Goal: Task Accomplishment & Management: Manage account settings

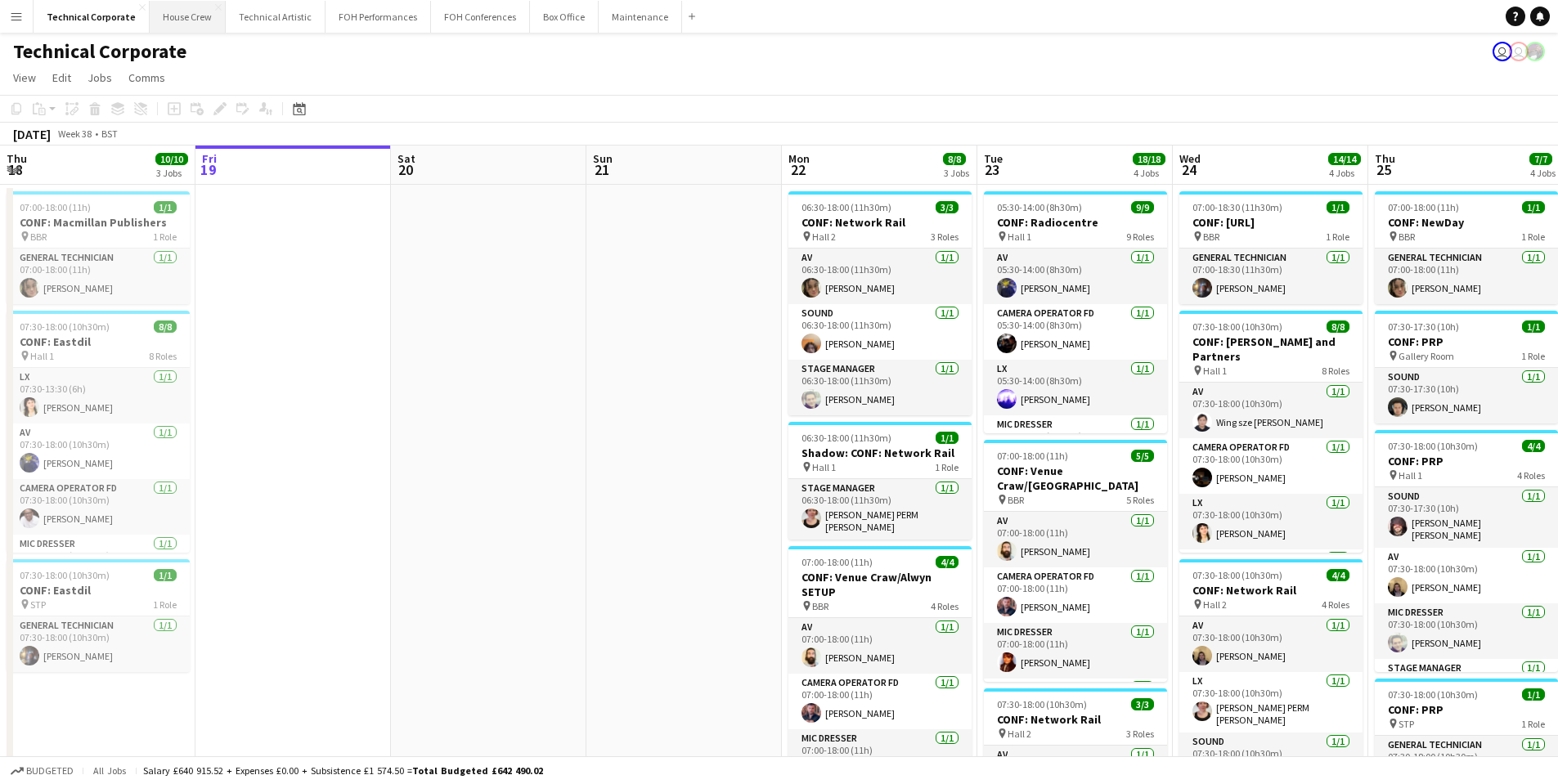
click at [161, 12] on button "House Crew Close" at bounding box center [188, 17] width 76 height 32
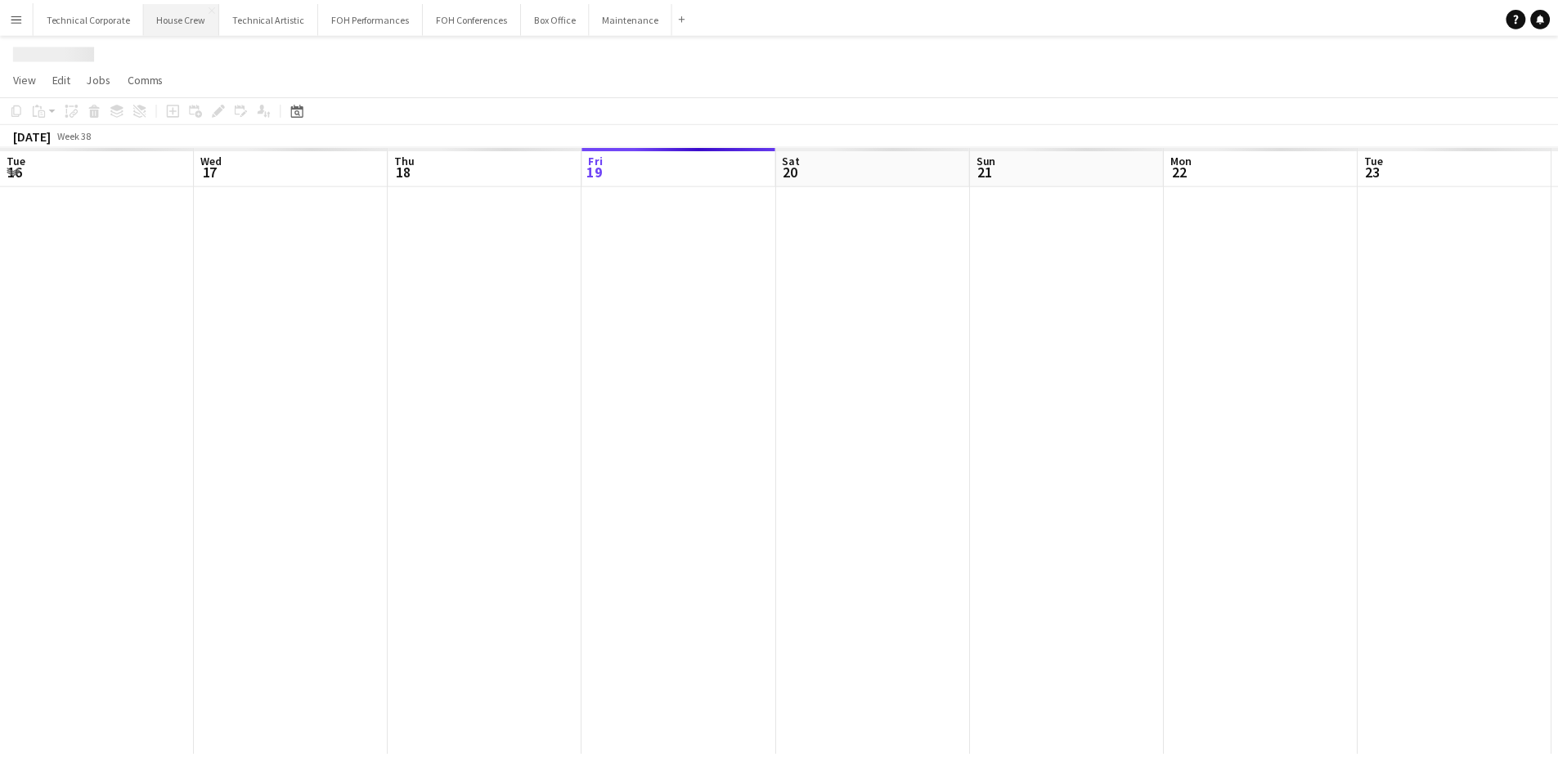
scroll to position [0, 391]
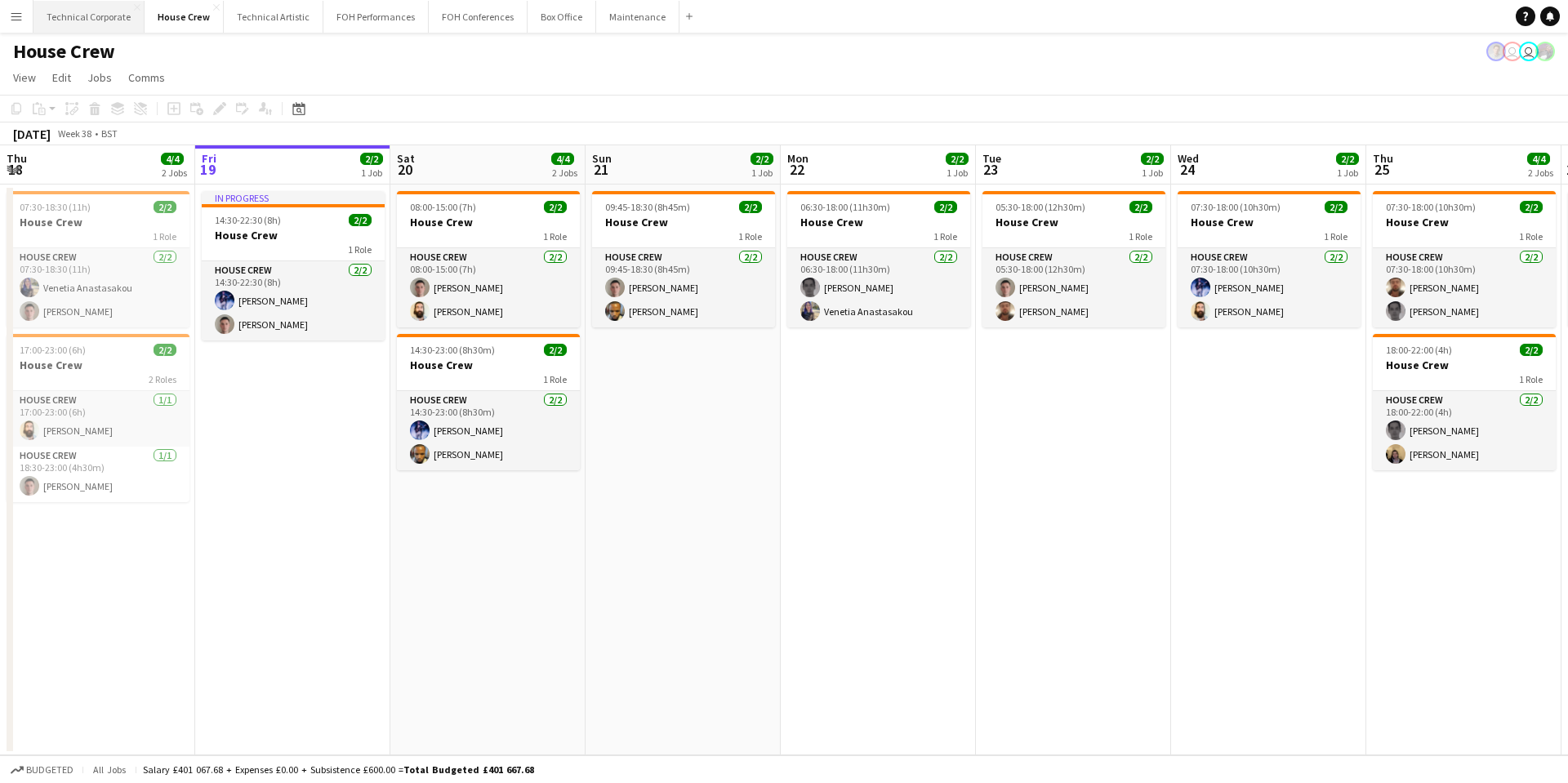
click at [71, 10] on button "Technical Corporate Close" at bounding box center [89, 17] width 111 height 32
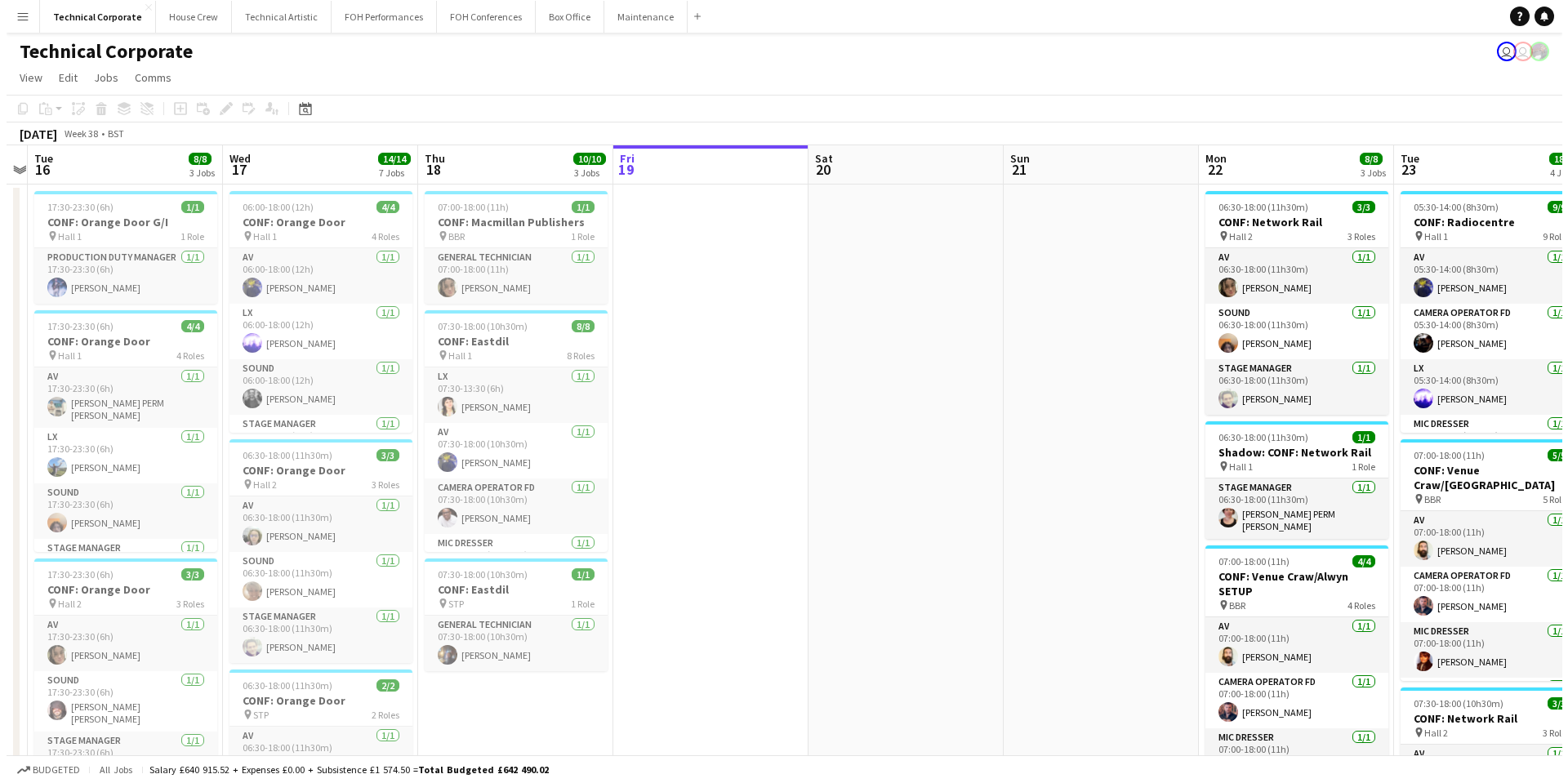
scroll to position [0, 489]
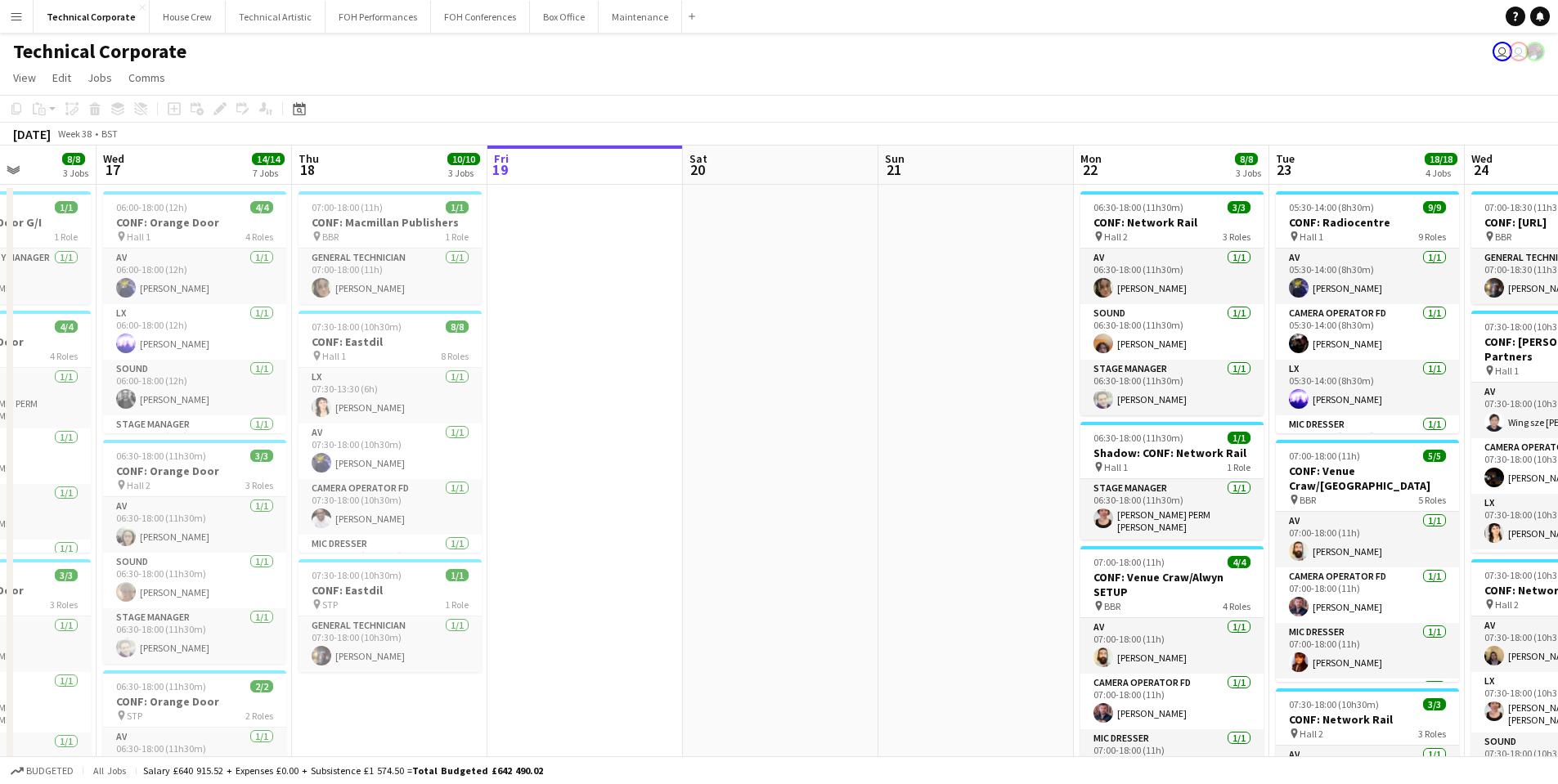
drag, startPoint x: 492, startPoint y: 353, endPoint x: 666, endPoint y: 348, distance: 174.1
click at [666, 348] on app-calendar-viewport "Sun 14 Mon 15 Tue 16 8/8 3 Jobs Wed 17 14/14 7 Jobs Thu 18 10/10 3 Jobs Fri 19 …" at bounding box center [779, 786] width 1558 height 1281
click at [282, 8] on button "Technical Artistic Close" at bounding box center [275, 17] width 99 height 32
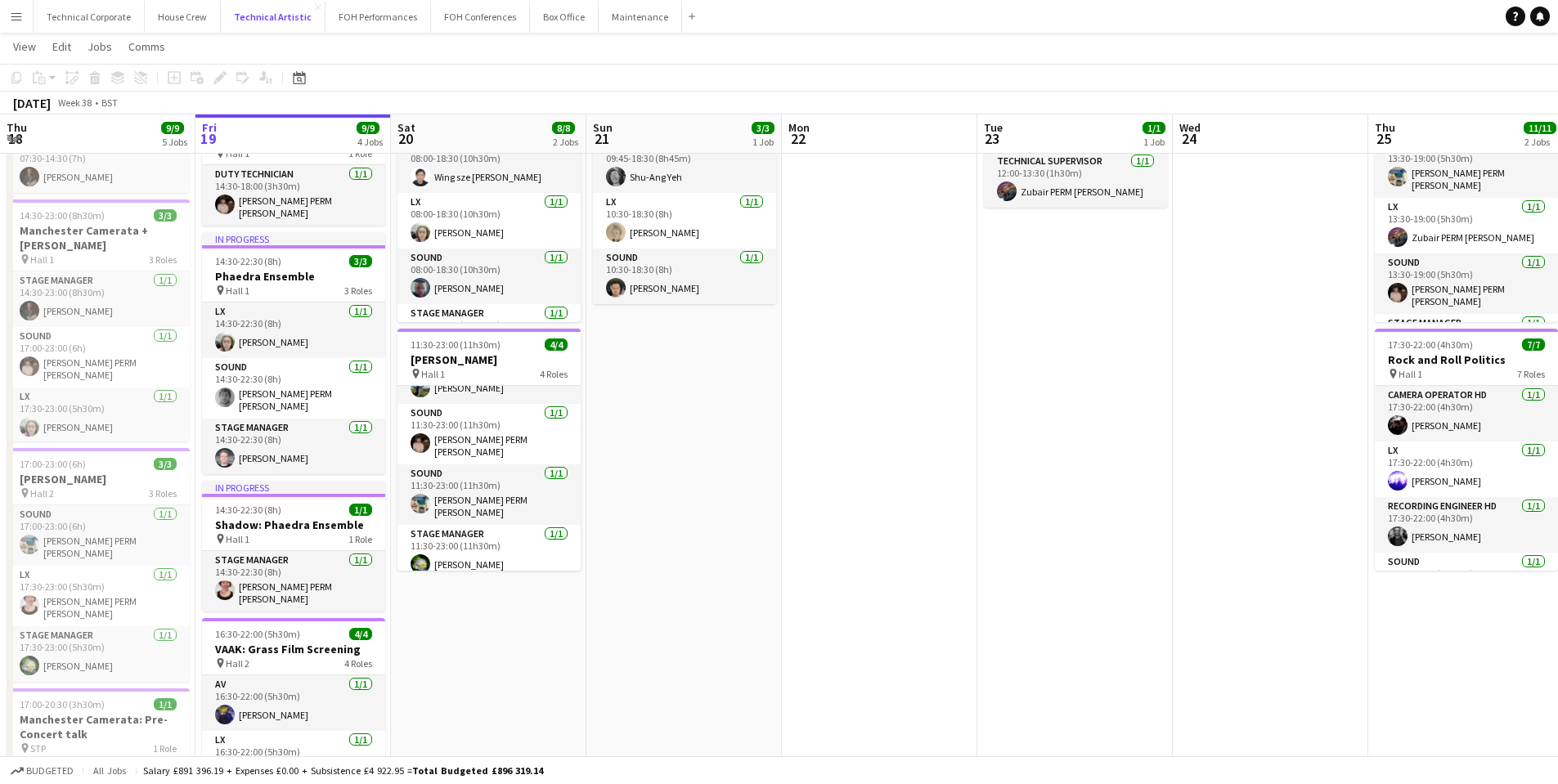
scroll to position [245, 0]
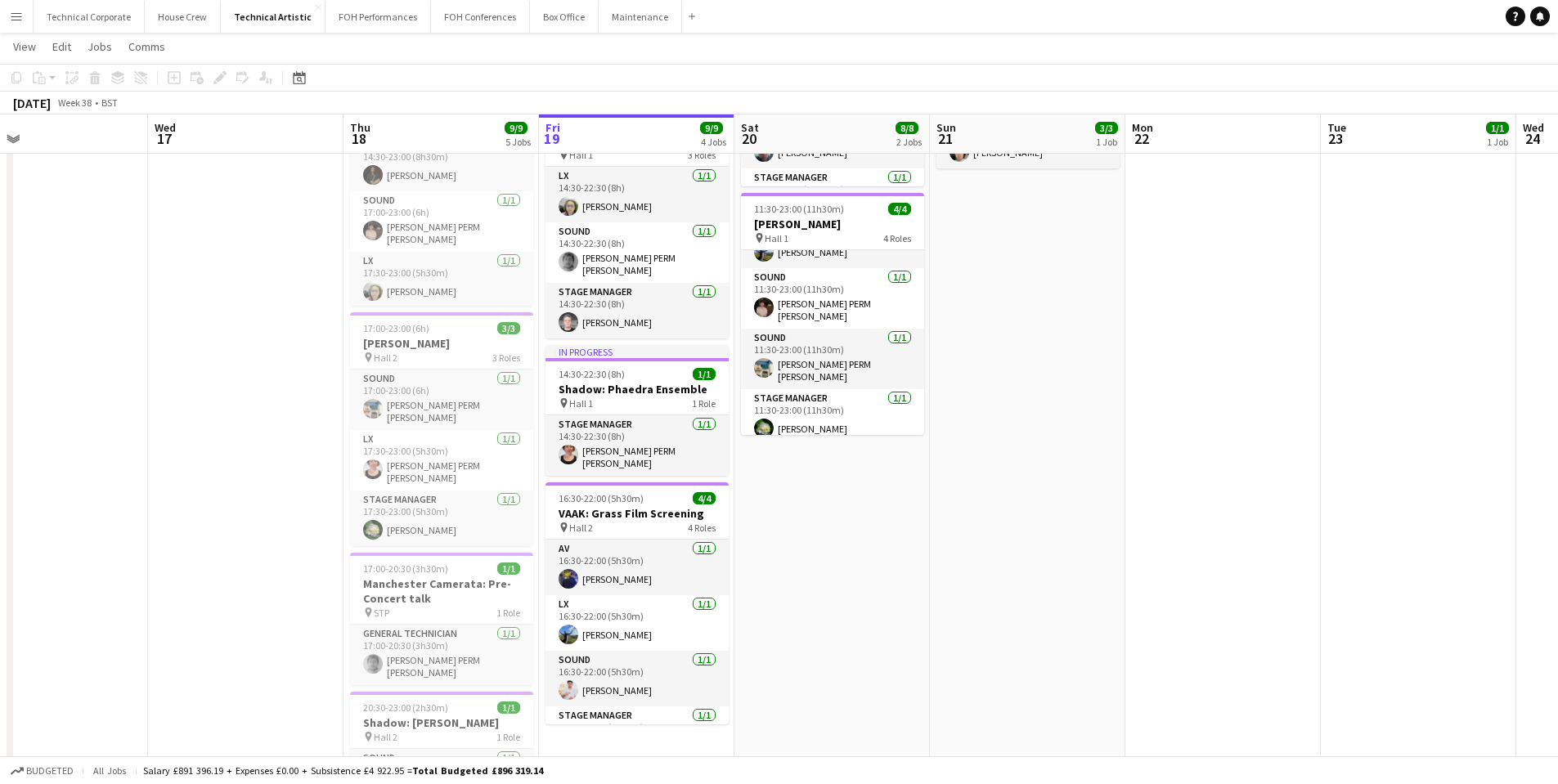
drag, startPoint x: 556, startPoint y: 649, endPoint x: 901, endPoint y: 635, distance: 345.3
click at [901, 635] on app-calendar-viewport "Sun 14 Mon 15 5/5 2 Jobs Tue 16 Wed 17 Thu 18 9/9 5 Jobs Fri 19 9/9 4 Jobs Sat …" at bounding box center [779, 322] width 1558 height 1007
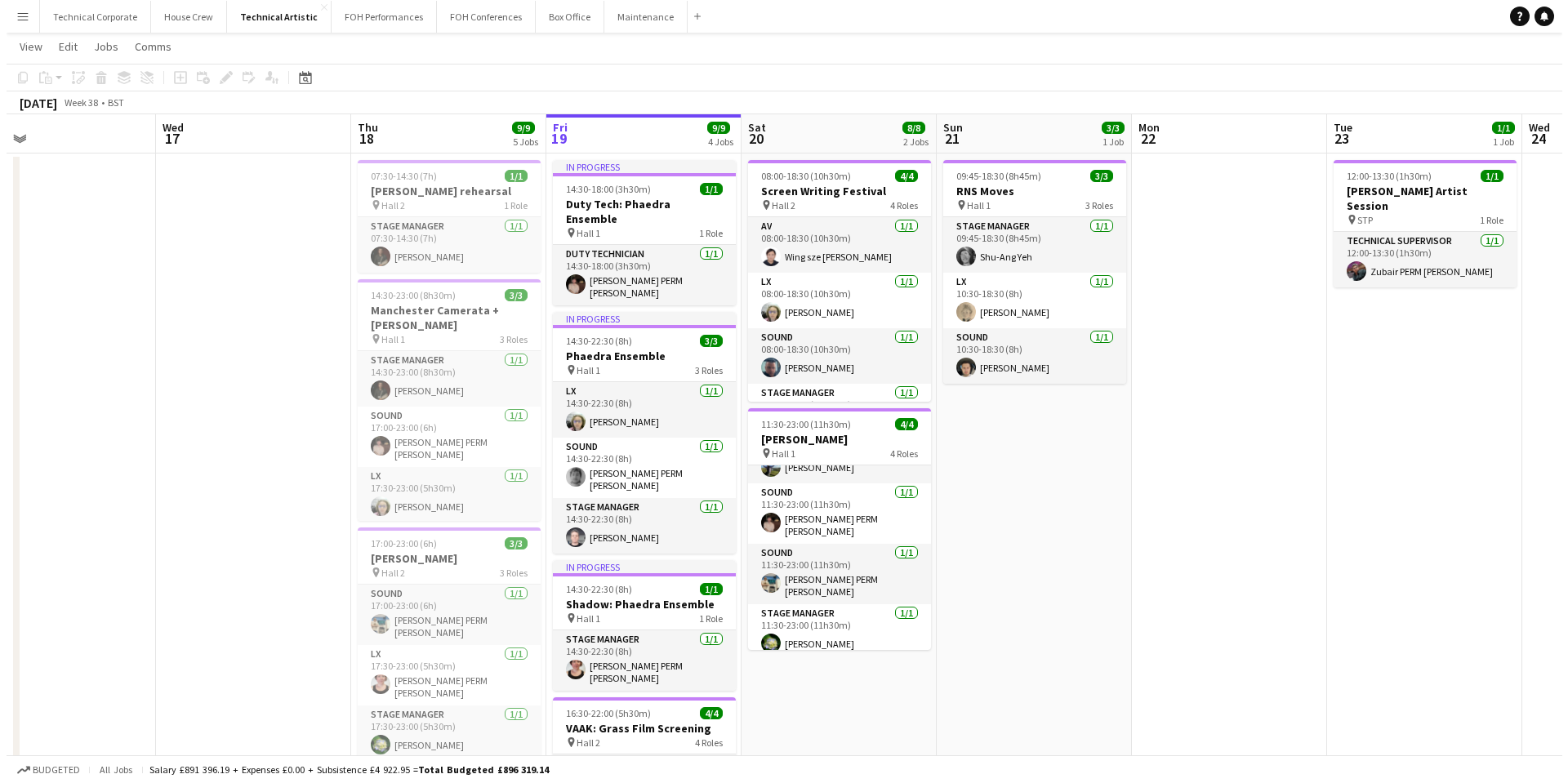
scroll to position [0, 0]
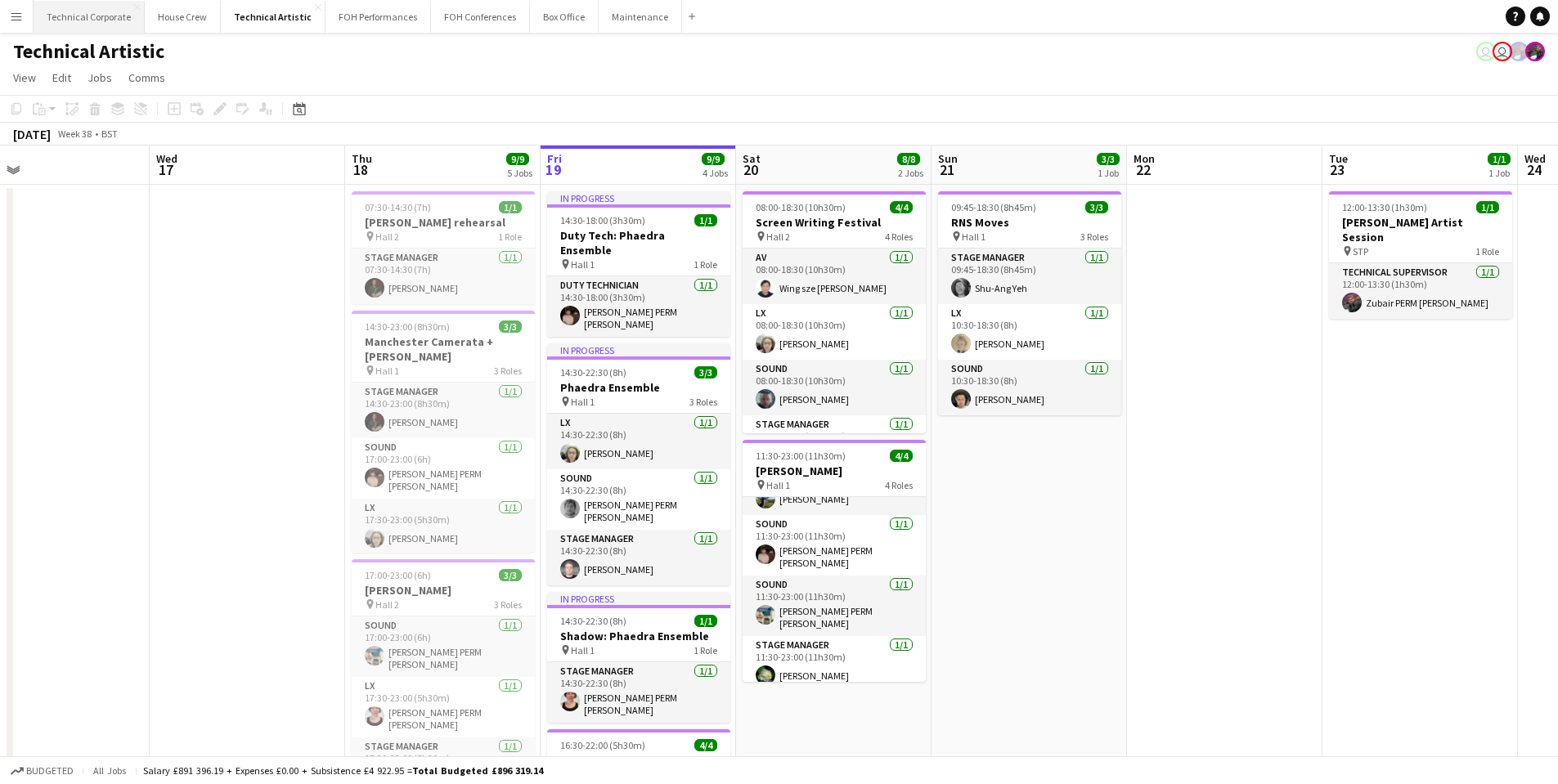
click at [88, 16] on button "Technical Corporate Close" at bounding box center [89, 17] width 111 height 32
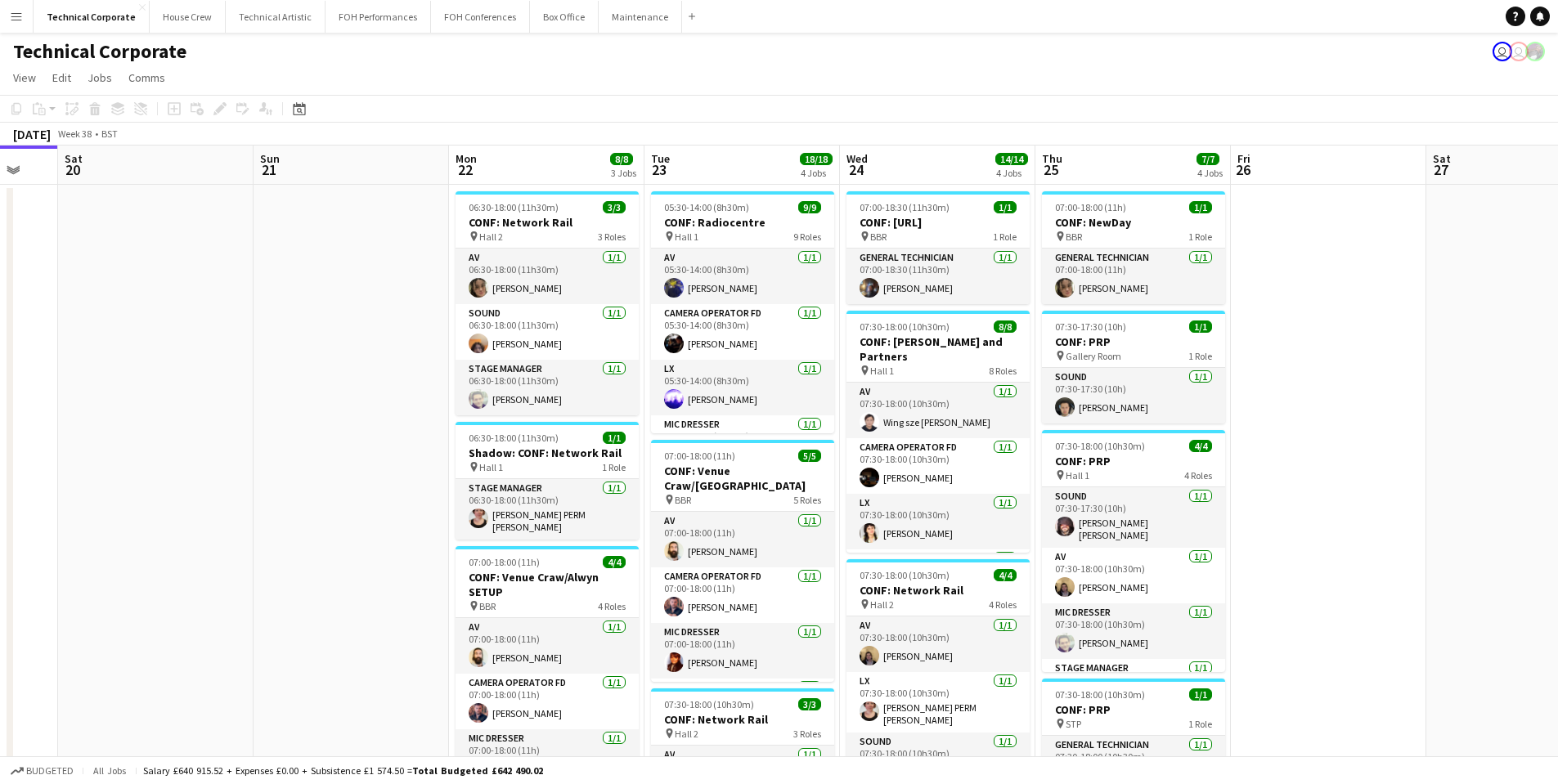
drag, startPoint x: 563, startPoint y: 443, endPoint x: 338, endPoint y: 440, distance: 225.0
click at [338, 440] on app-calendar-viewport "Wed 17 14/14 7 Jobs Thu 18 10/10 3 Jobs Fri 19 Sat 20 Sun 21 Mon 22 8/8 3 Jobs …" at bounding box center [779, 786] width 1558 height 1281
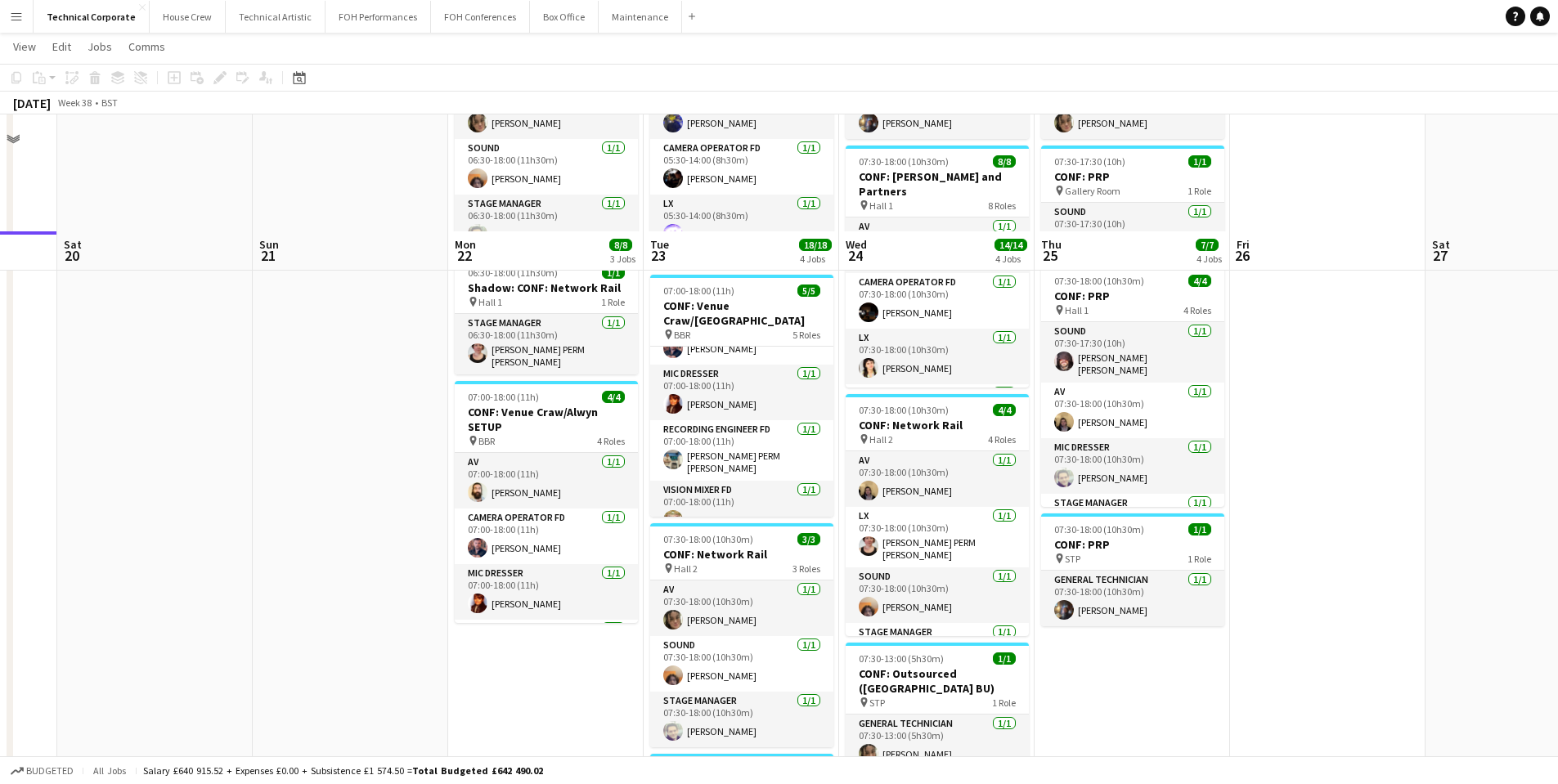
scroll to position [409, 0]
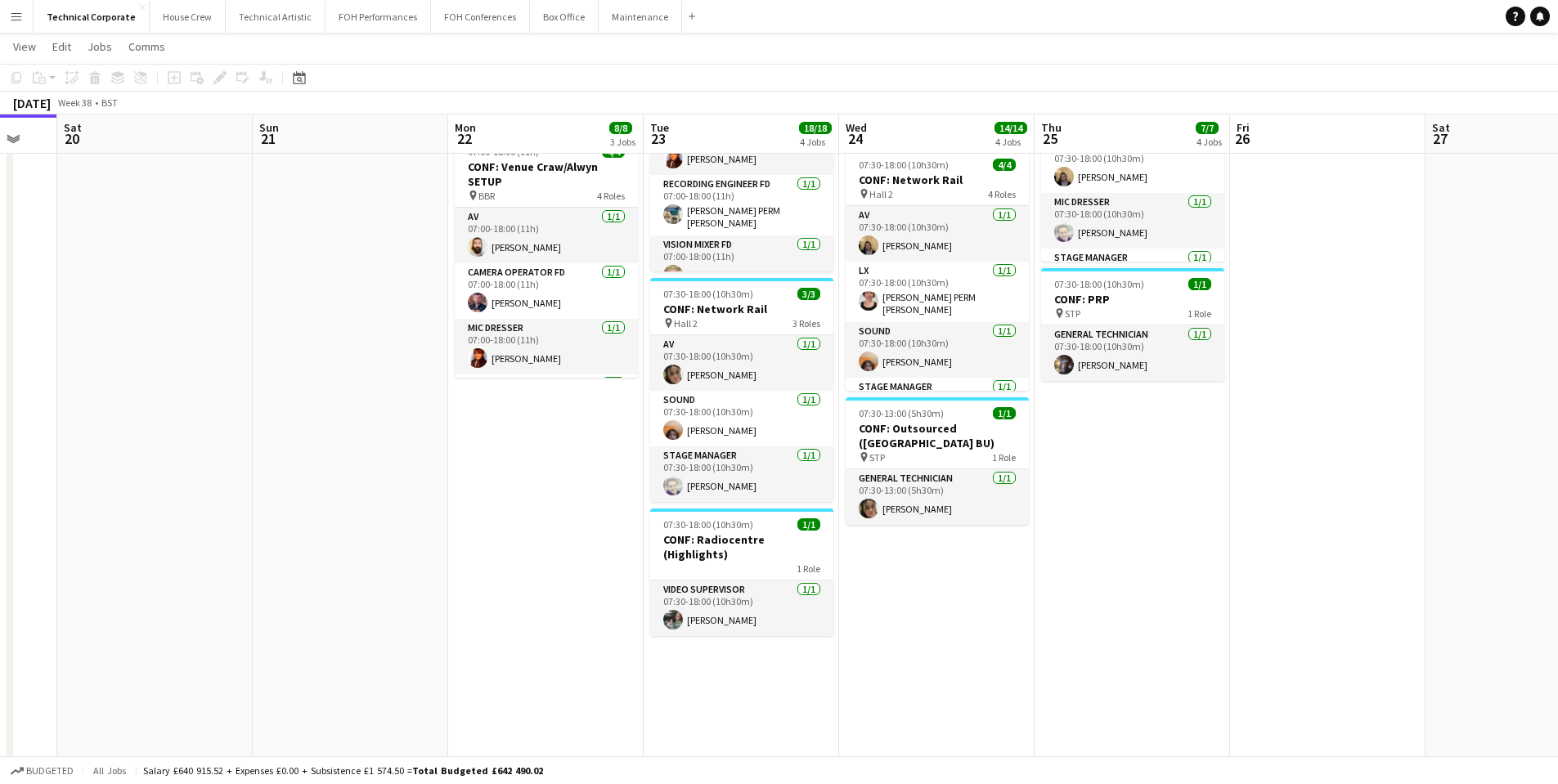
drag, startPoint x: 409, startPoint y: 389, endPoint x: 872, endPoint y: 391, distance: 463.0
click at [872, 391] on app-calendar-viewport "Wed 17 14/14 7 Jobs Thu 18 10/10 3 Jobs Fri 19 Sat 20 Sun 21 Mon 22 8/8 3 Jobs …" at bounding box center [779, 336] width 1558 height 1362
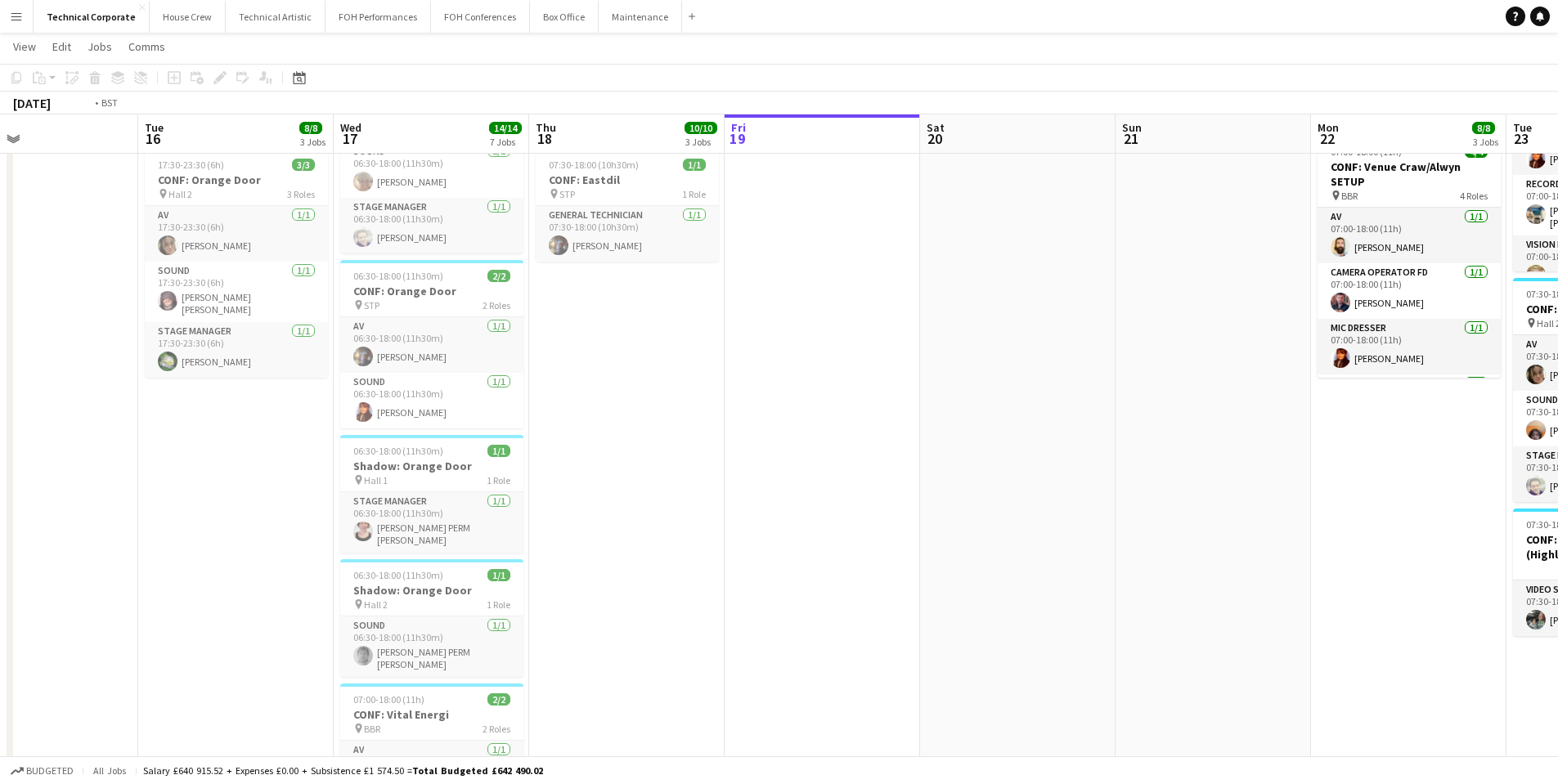
drag, startPoint x: 758, startPoint y: 455, endPoint x: 1097, endPoint y: 459, distance: 339.0
click at [1097, 459] on app-calendar-viewport "Sun 14 Mon 15 Tue 16 8/8 3 Jobs Wed 17 14/14 7 Jobs Thu 18 10/10 3 Jobs Fri 19 …" at bounding box center [779, 336] width 1558 height 1362
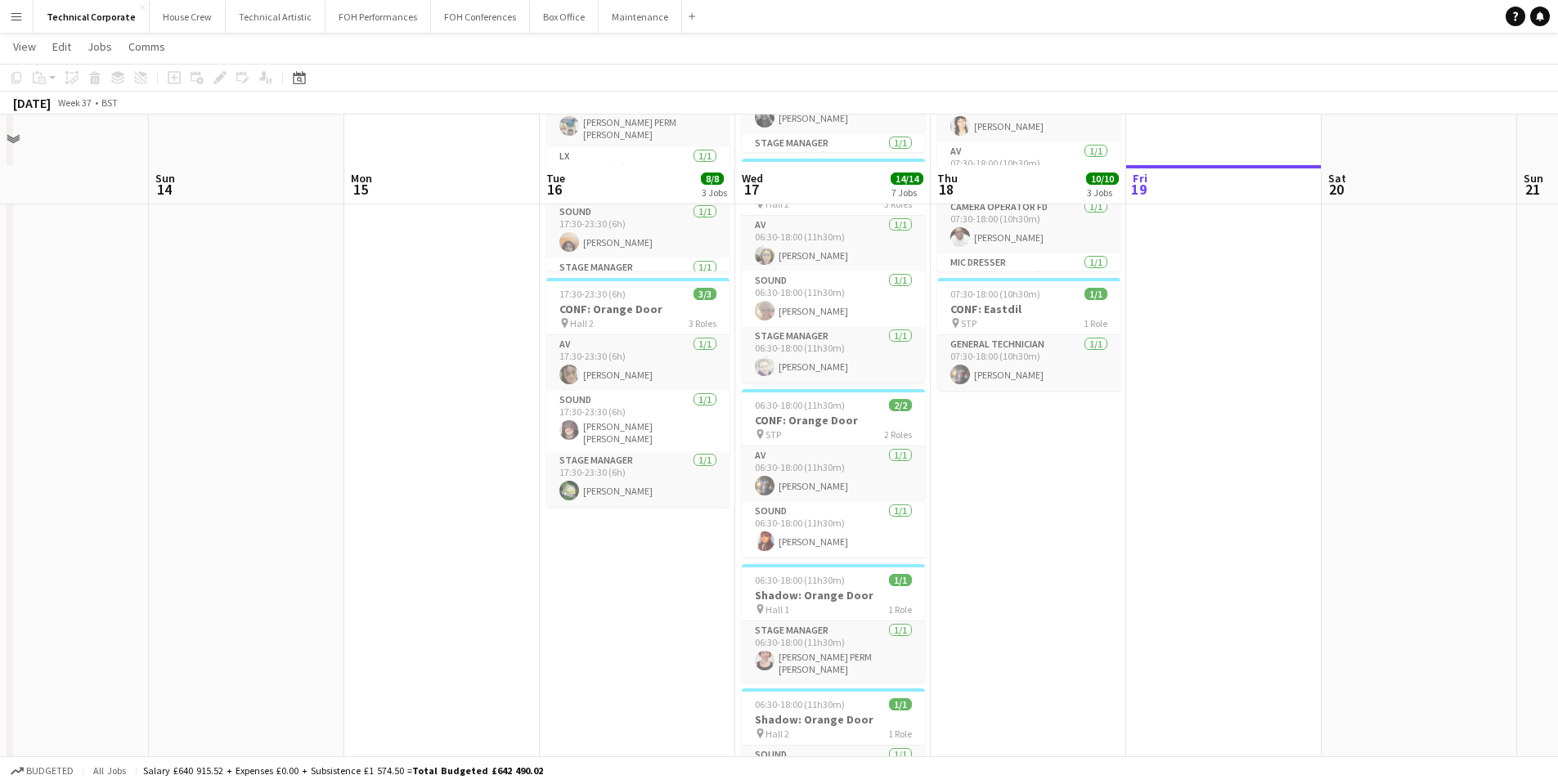
scroll to position [245, 0]
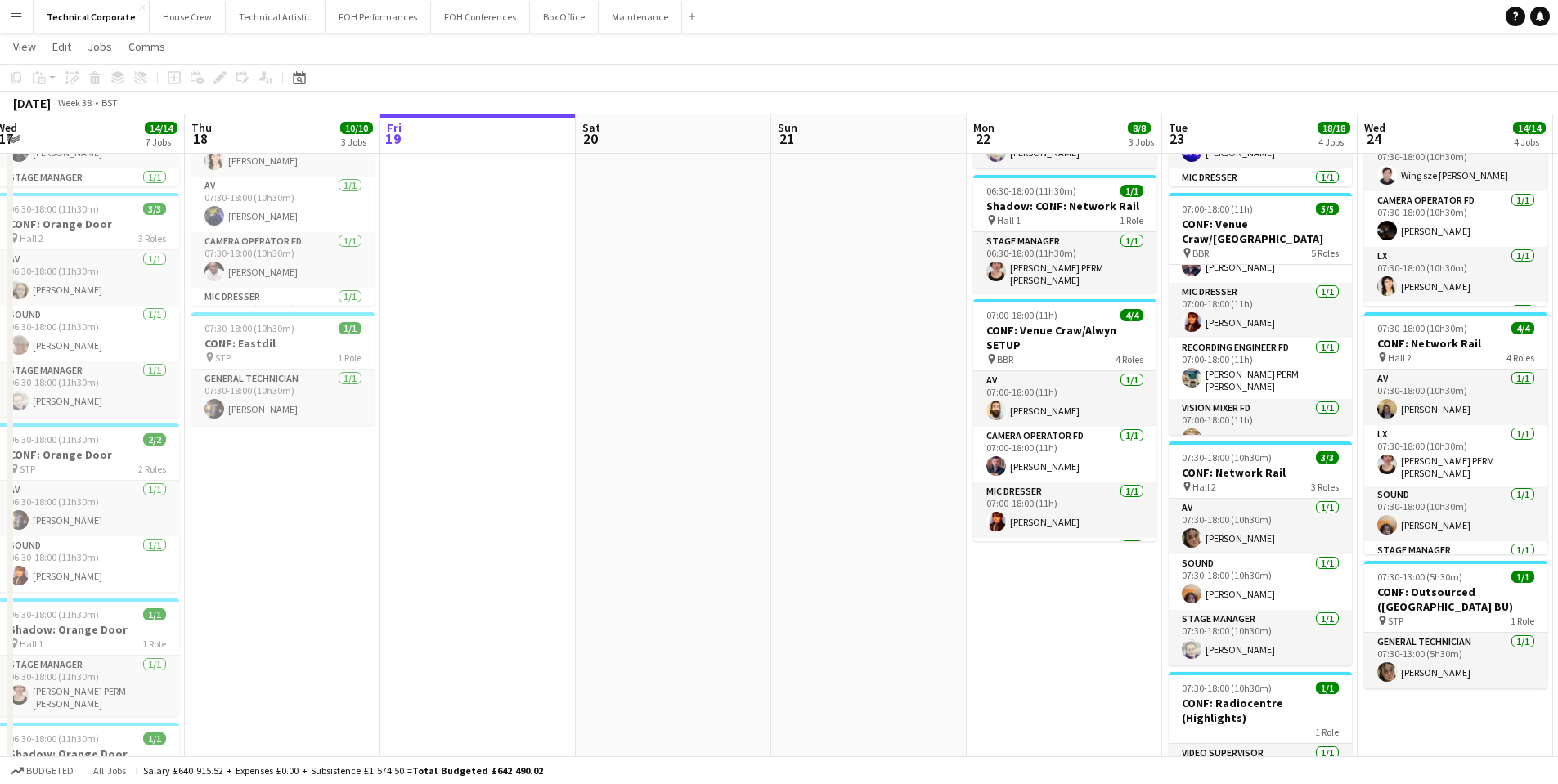
drag, startPoint x: 1152, startPoint y: 440, endPoint x: 562, endPoint y: 469, distance: 590.7
click at [558, 470] on app-calendar-viewport "Sun 14 Mon 15 Tue 16 8/8 3 Jobs Wed 17 14/14 7 Jobs Thu 18 10/10 3 Jobs Fri 19 …" at bounding box center [779, 500] width 1558 height 1362
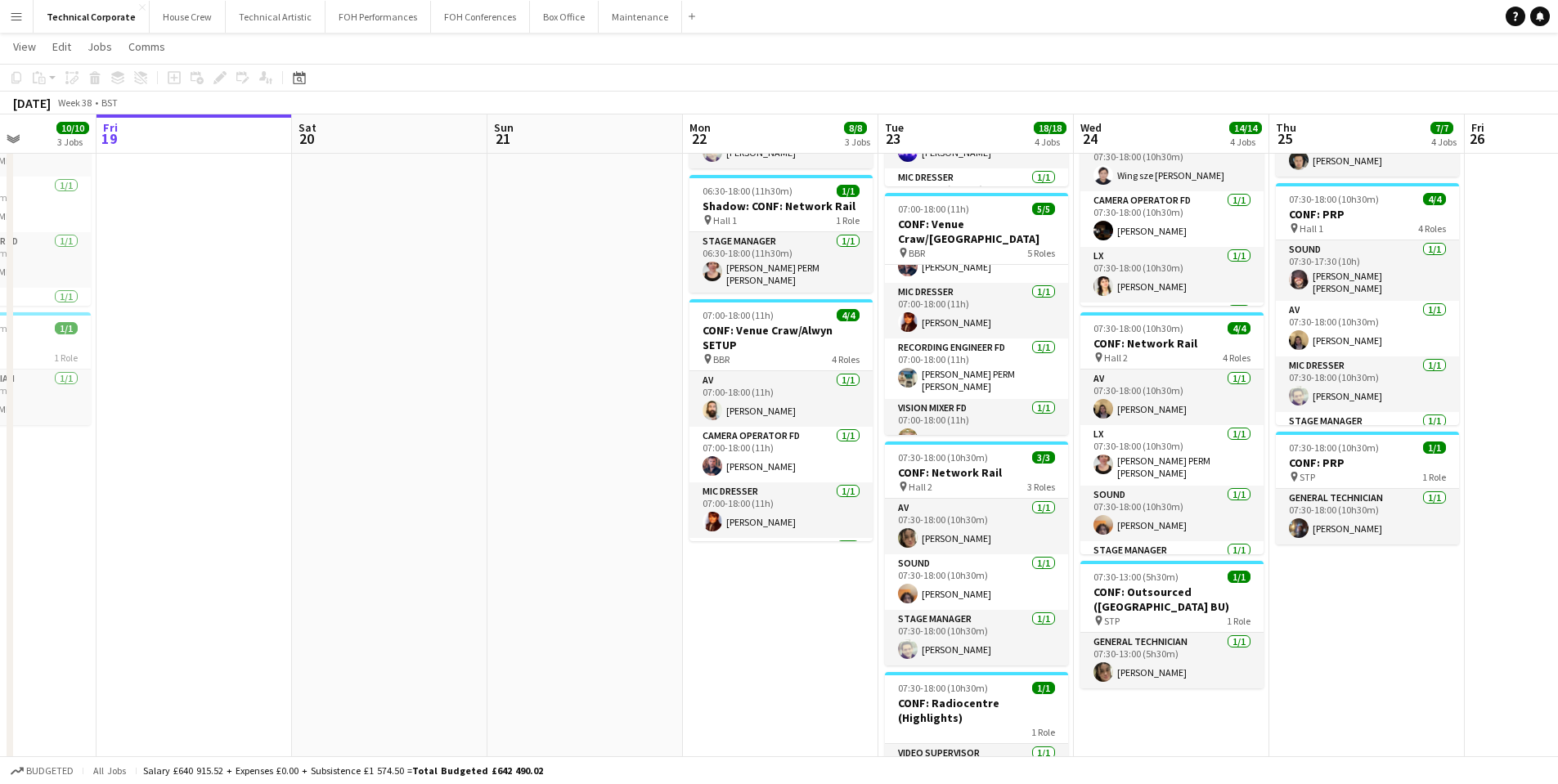
scroll to position [0, 525]
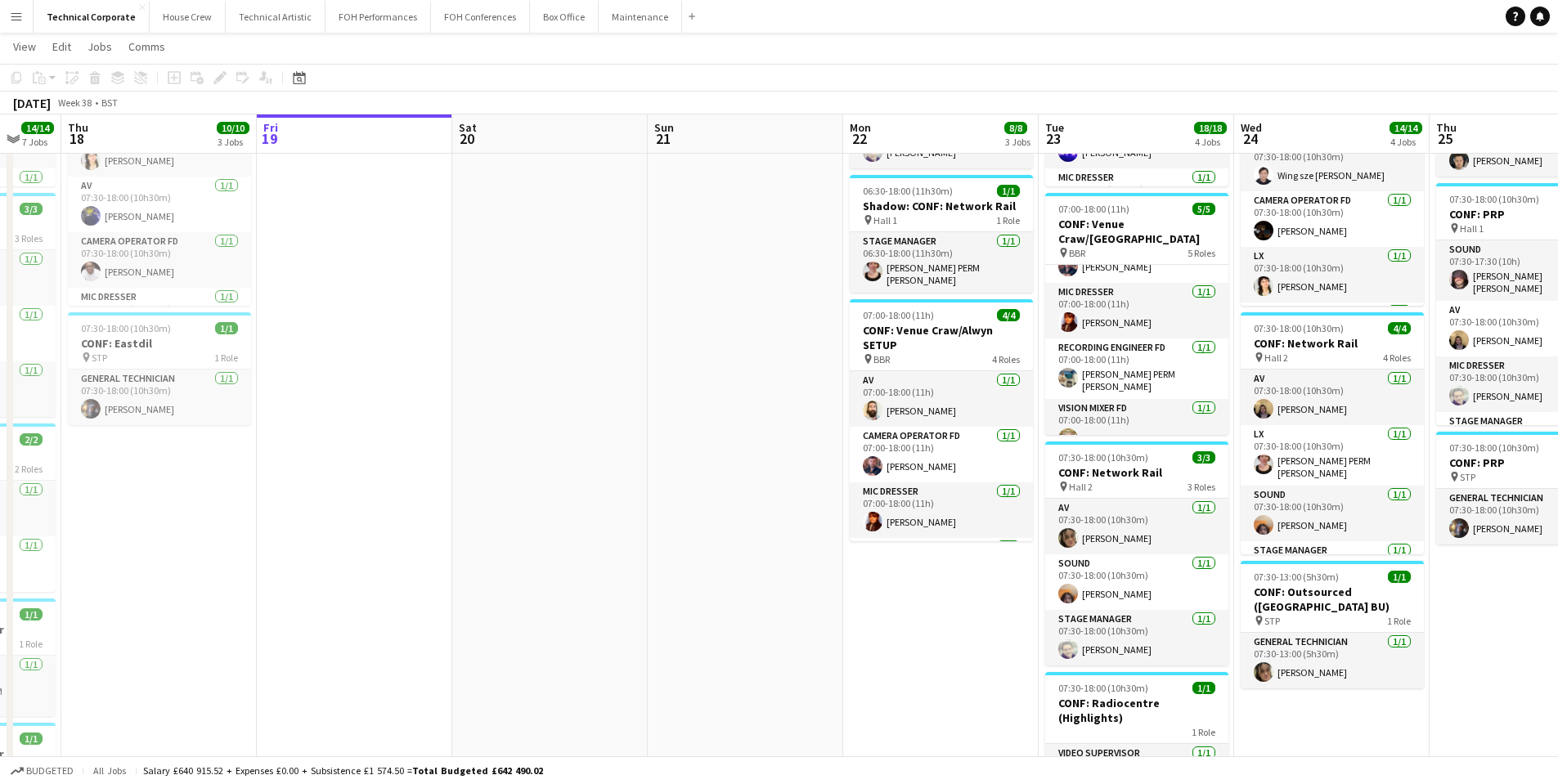
drag, startPoint x: 729, startPoint y: 640, endPoint x: 499, endPoint y: 641, distance: 230.0
click at [499, 641] on app-calendar-viewport "Mon 15 Tue 16 8/8 3 Jobs Wed 17 14/14 7 Jobs Thu 18 10/10 3 Jobs Fri 19 Sat 20 …" at bounding box center [779, 500] width 1558 height 1362
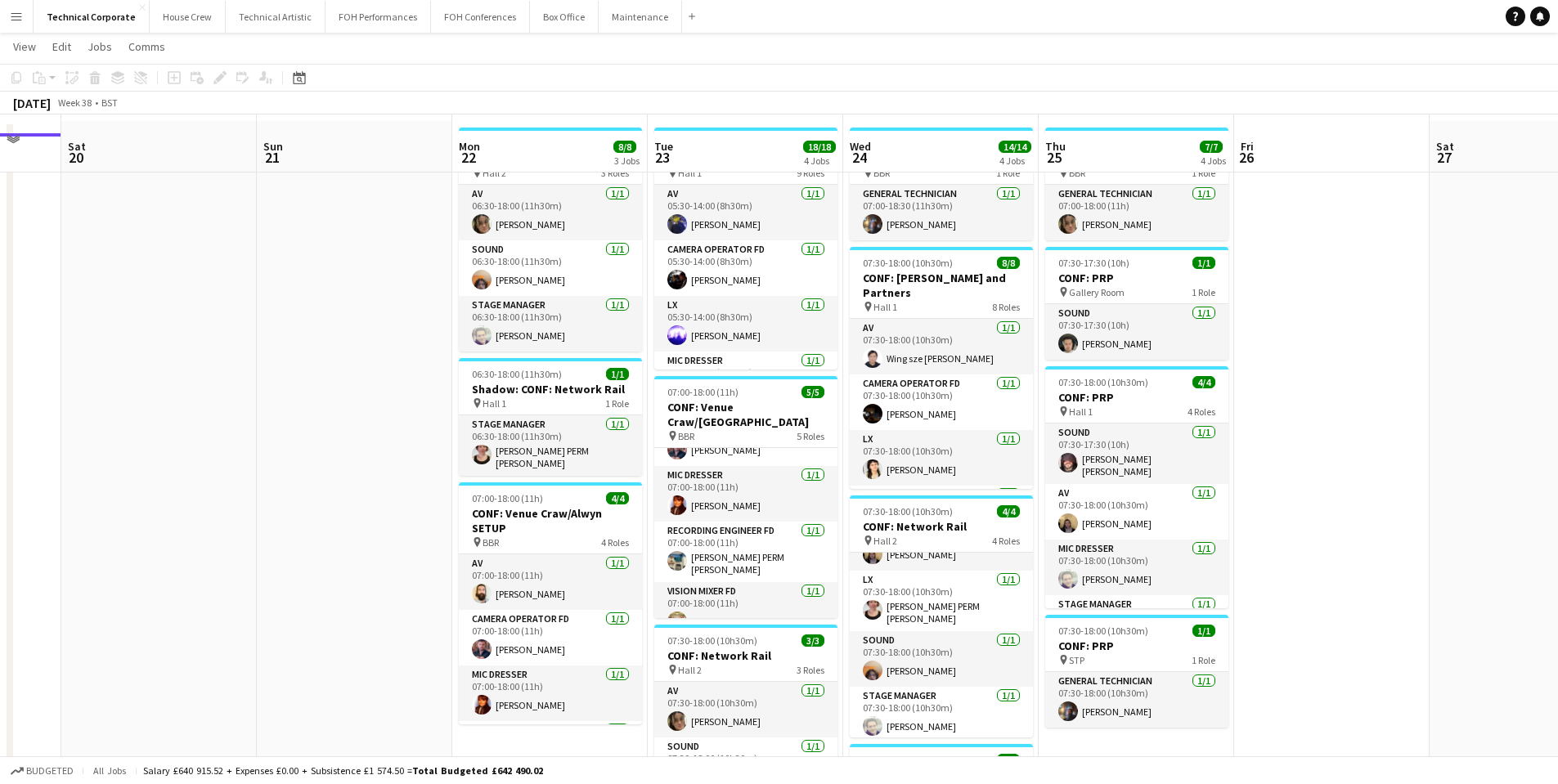
scroll to position [0, 0]
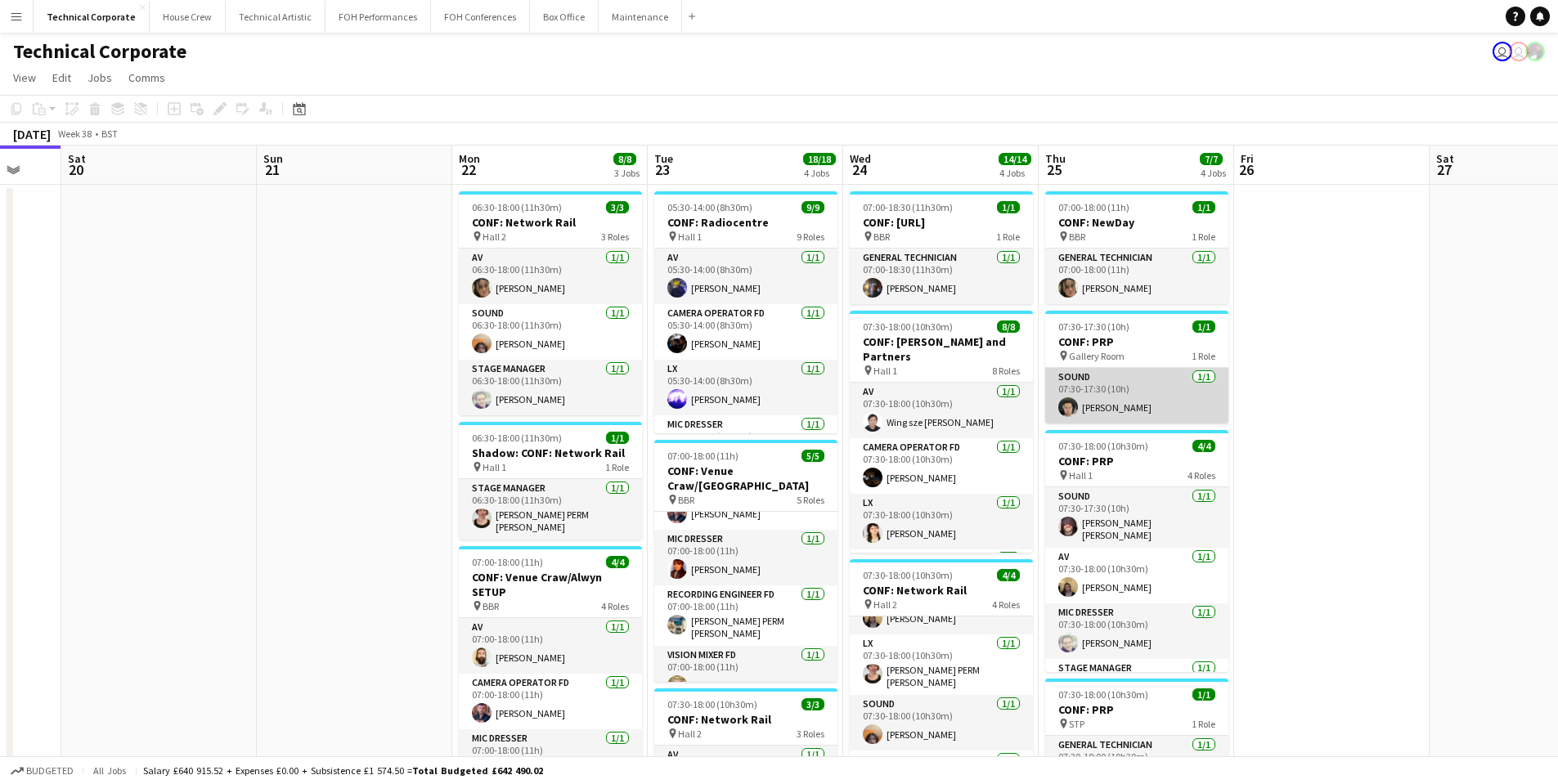
click at [1072, 408] on app-user-avatar at bounding box center [1067, 407] width 20 height 20
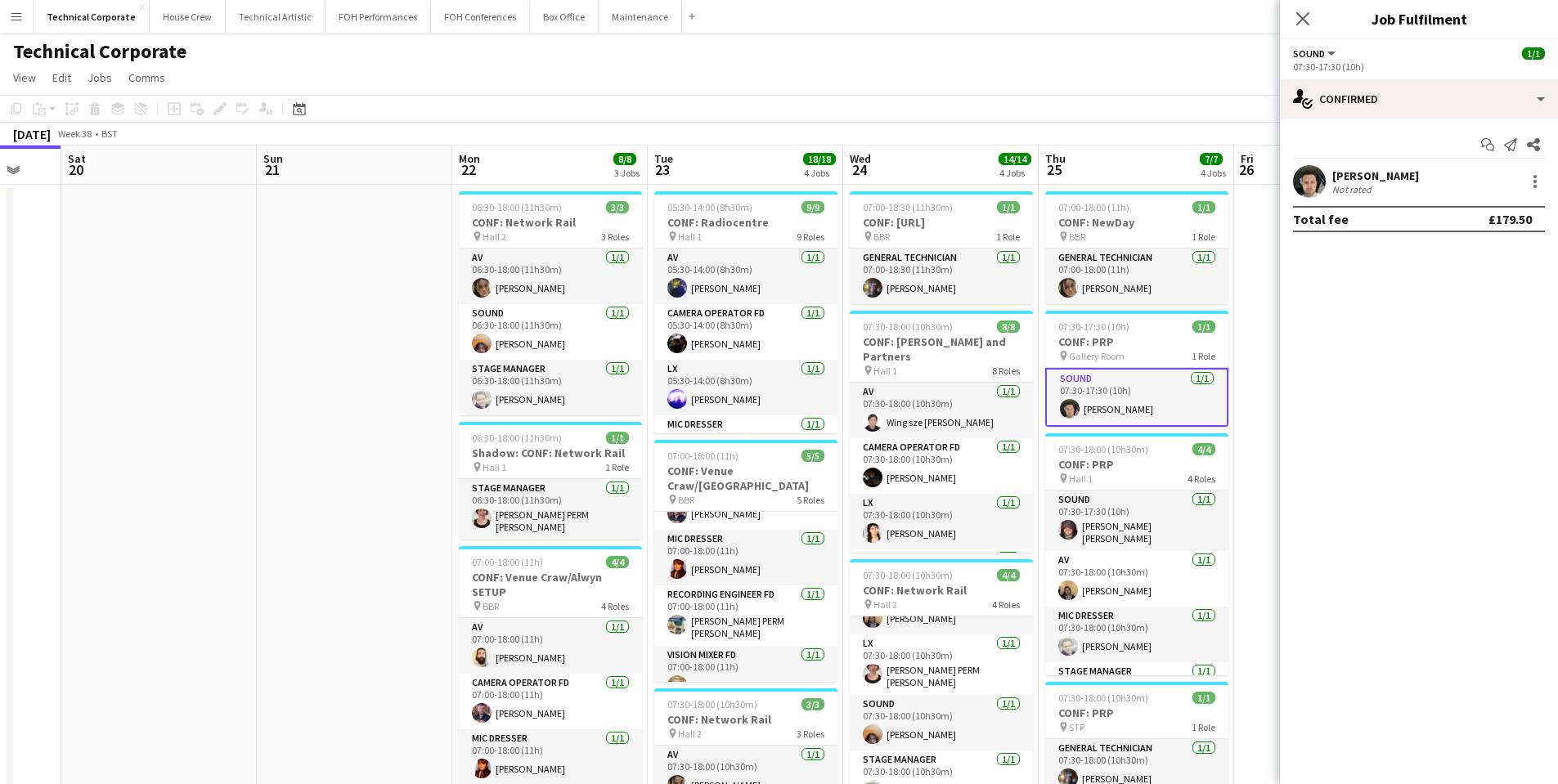
click at [1304, 191] on app-user-avatar at bounding box center [1309, 181] width 33 height 33
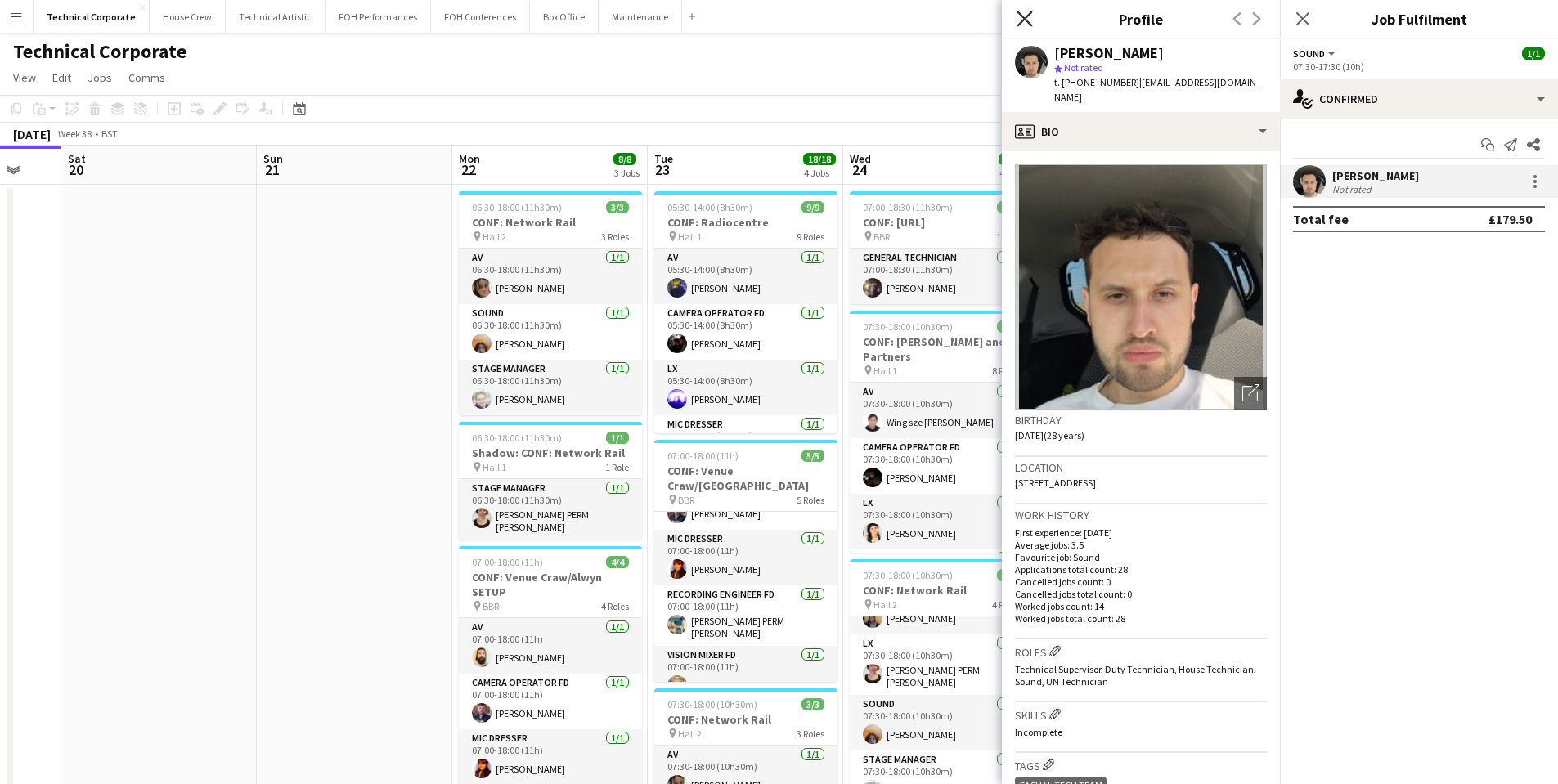
click at [1025, 11] on icon "Close pop-in" at bounding box center [1024, 18] width 16 height 16
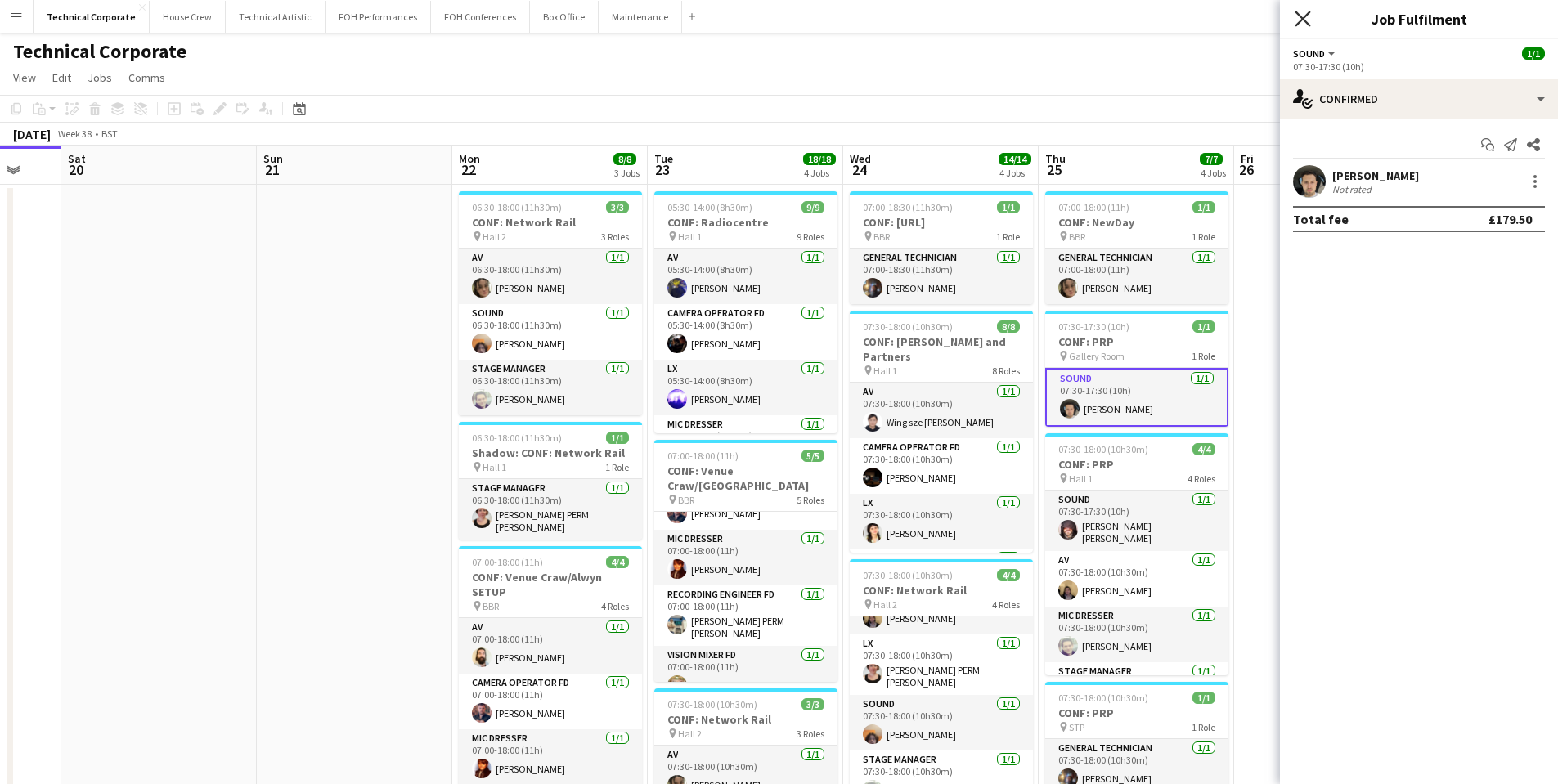
click at [1306, 19] on icon "Close pop-in" at bounding box center [1302, 18] width 16 height 16
